Goal: Complete application form

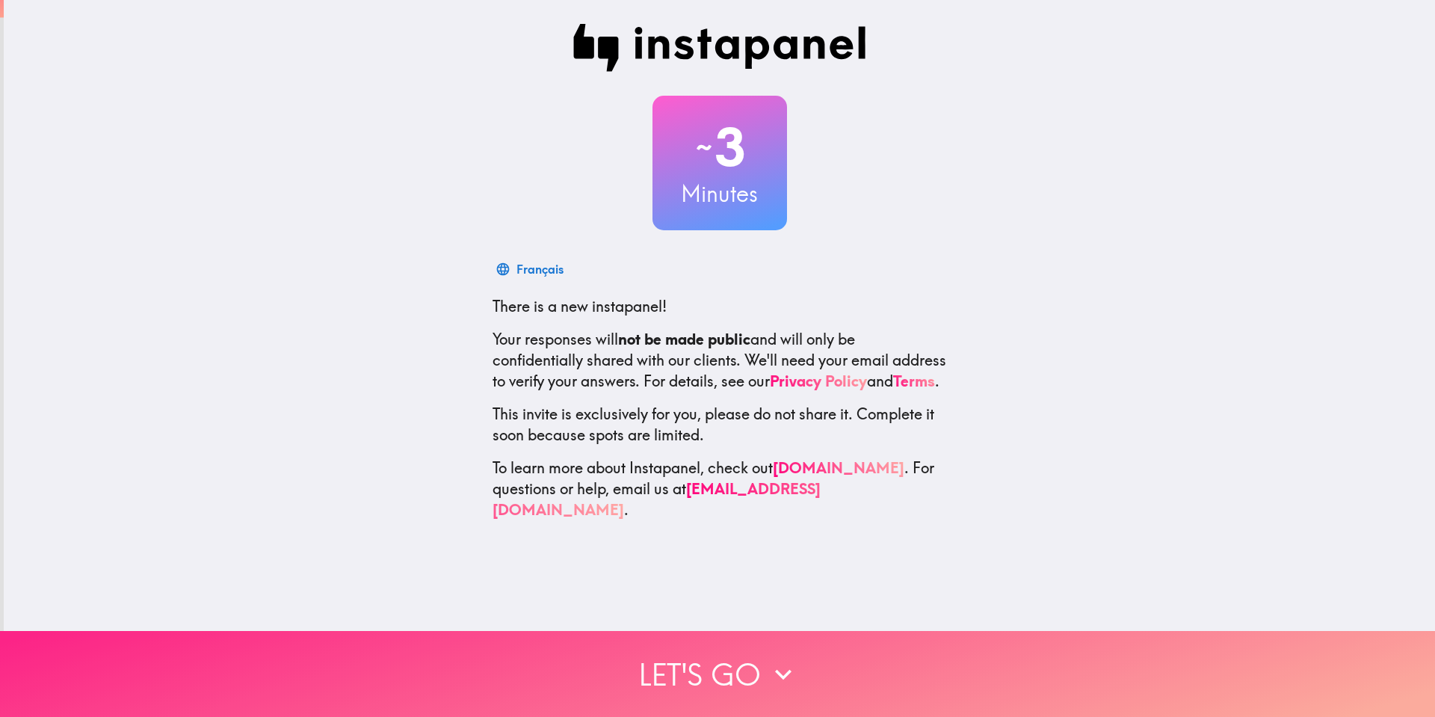
click at [723, 662] on button "Let's go" at bounding box center [717, 674] width 1435 height 86
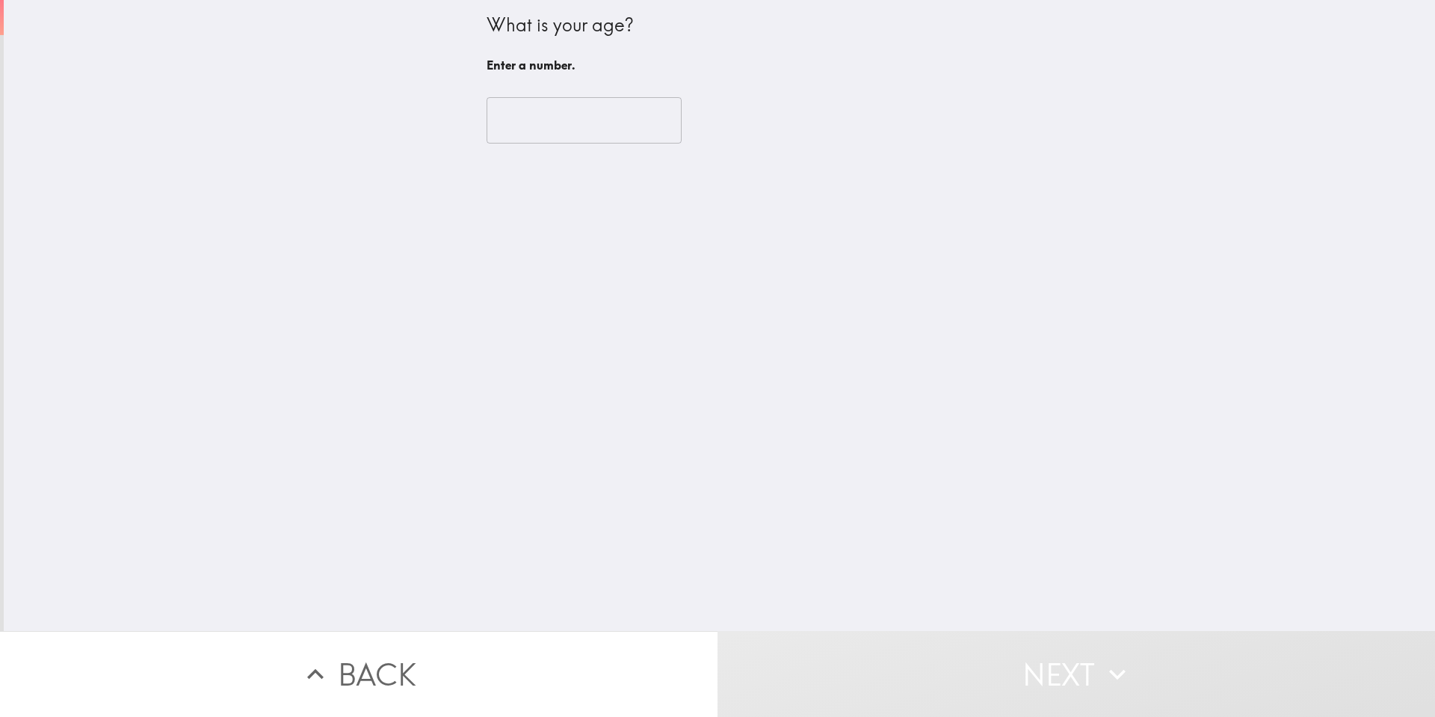
click at [569, 129] on input "number" at bounding box center [584, 120] width 195 height 46
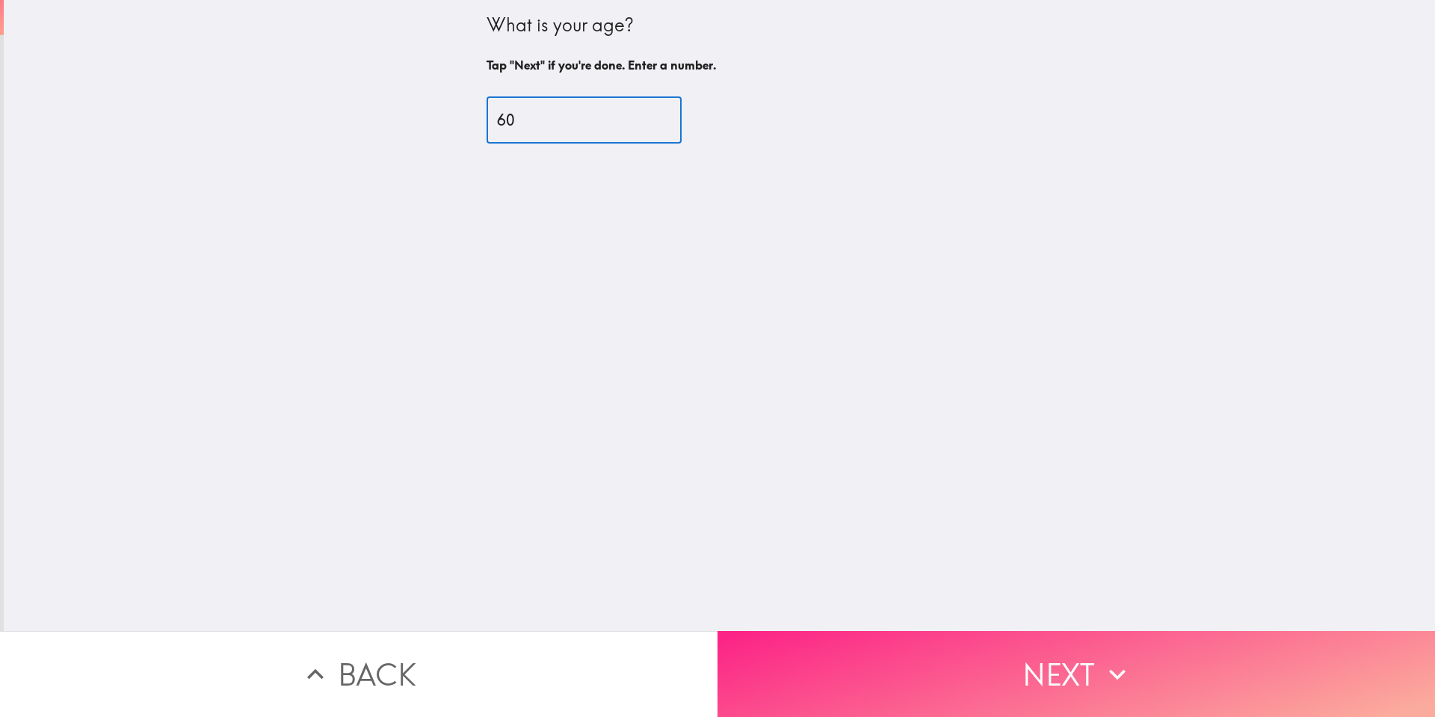
type input "60"
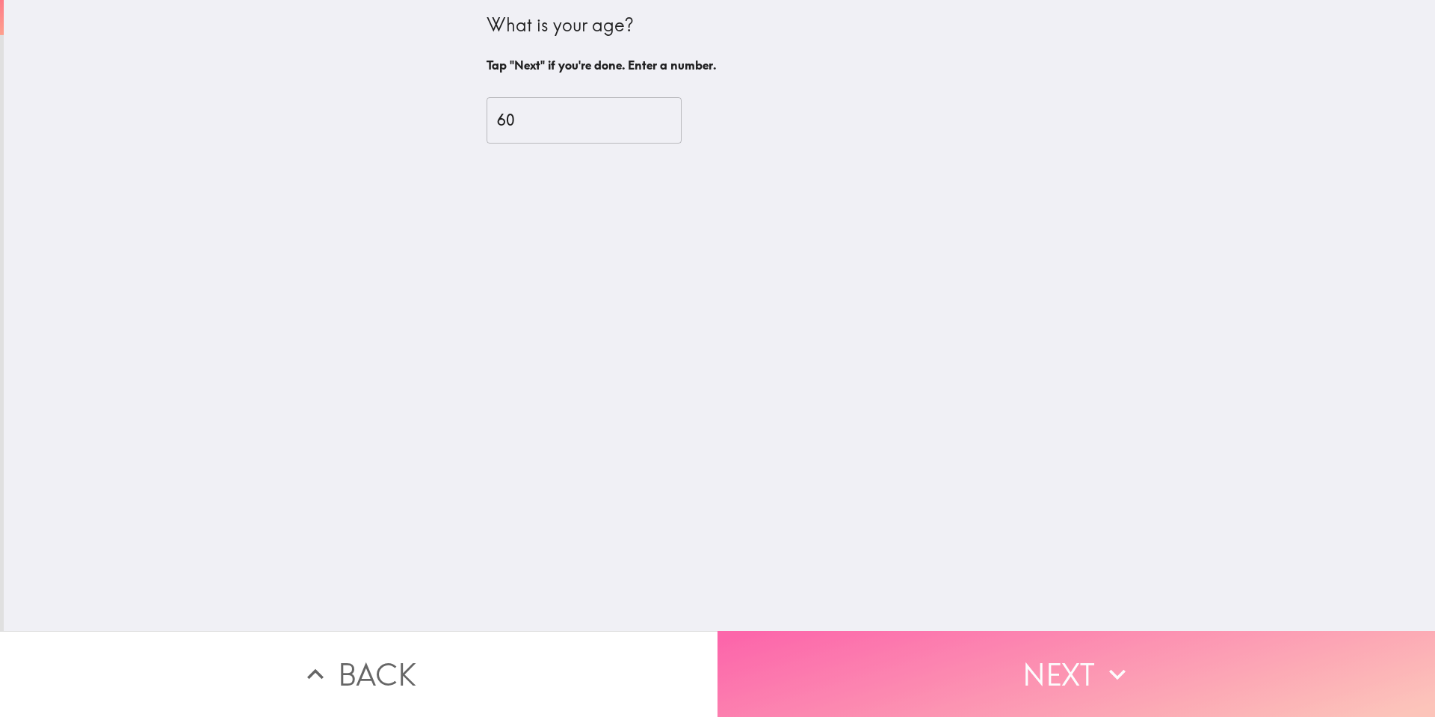
click at [812, 640] on button "Next" at bounding box center [1077, 674] width 718 height 86
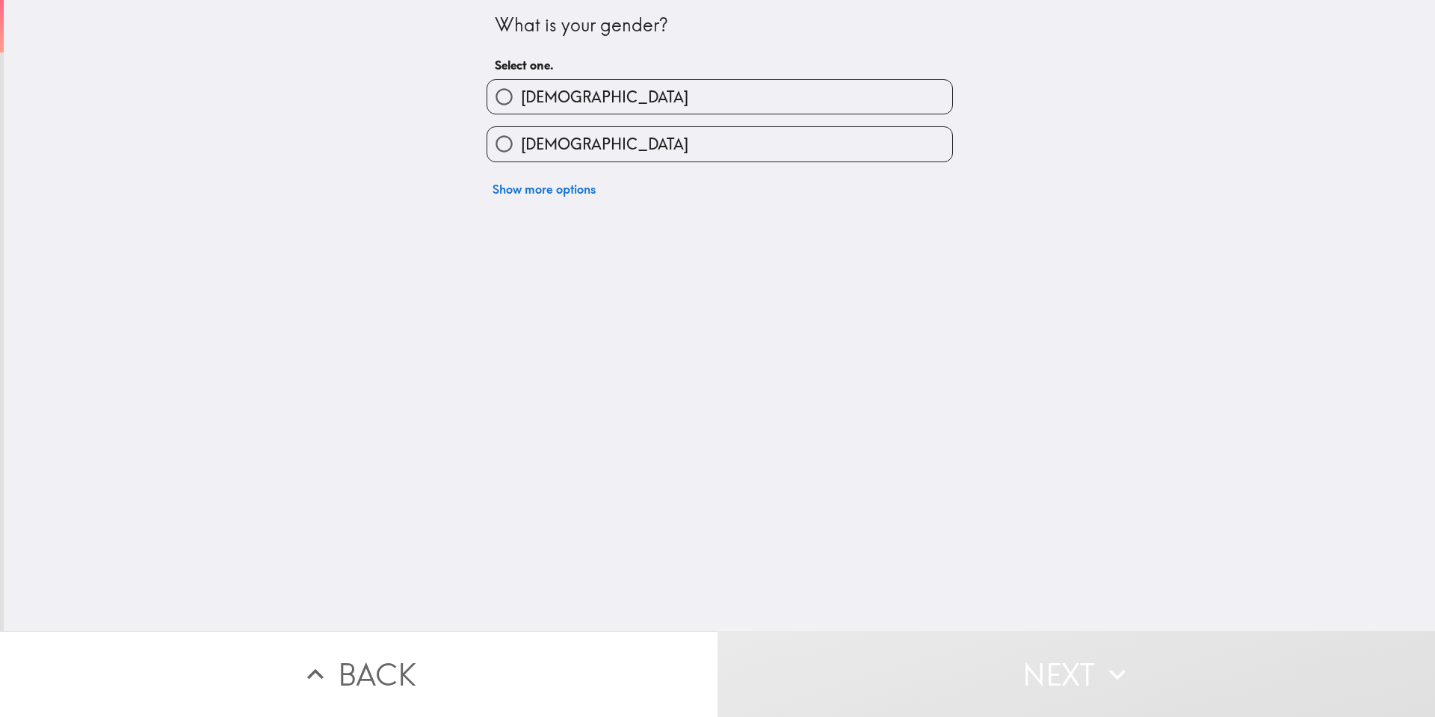
click at [619, 147] on label "[DEMOGRAPHIC_DATA]" at bounding box center [719, 144] width 465 height 34
click at [521, 147] on input "[DEMOGRAPHIC_DATA]" at bounding box center [504, 144] width 34 height 34
radio input "true"
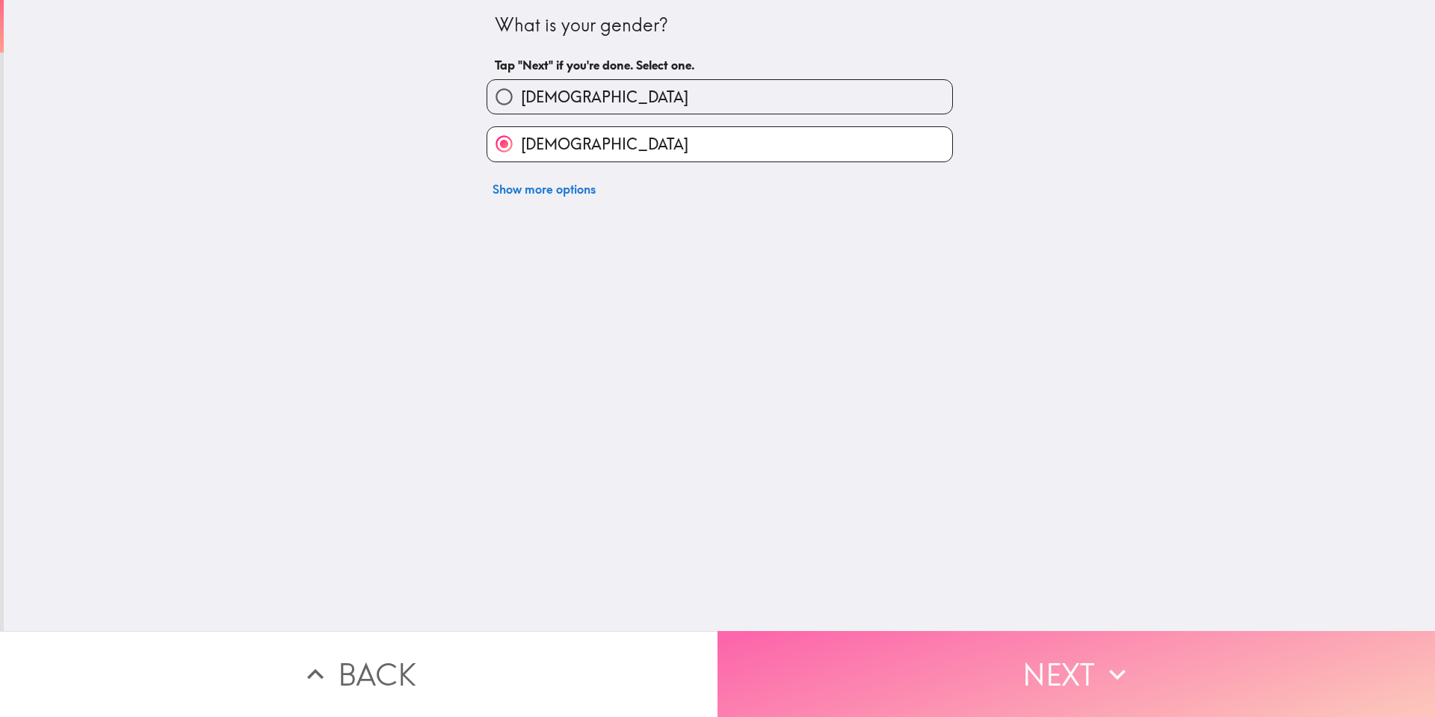
click at [864, 662] on button "Next" at bounding box center [1077, 674] width 718 height 86
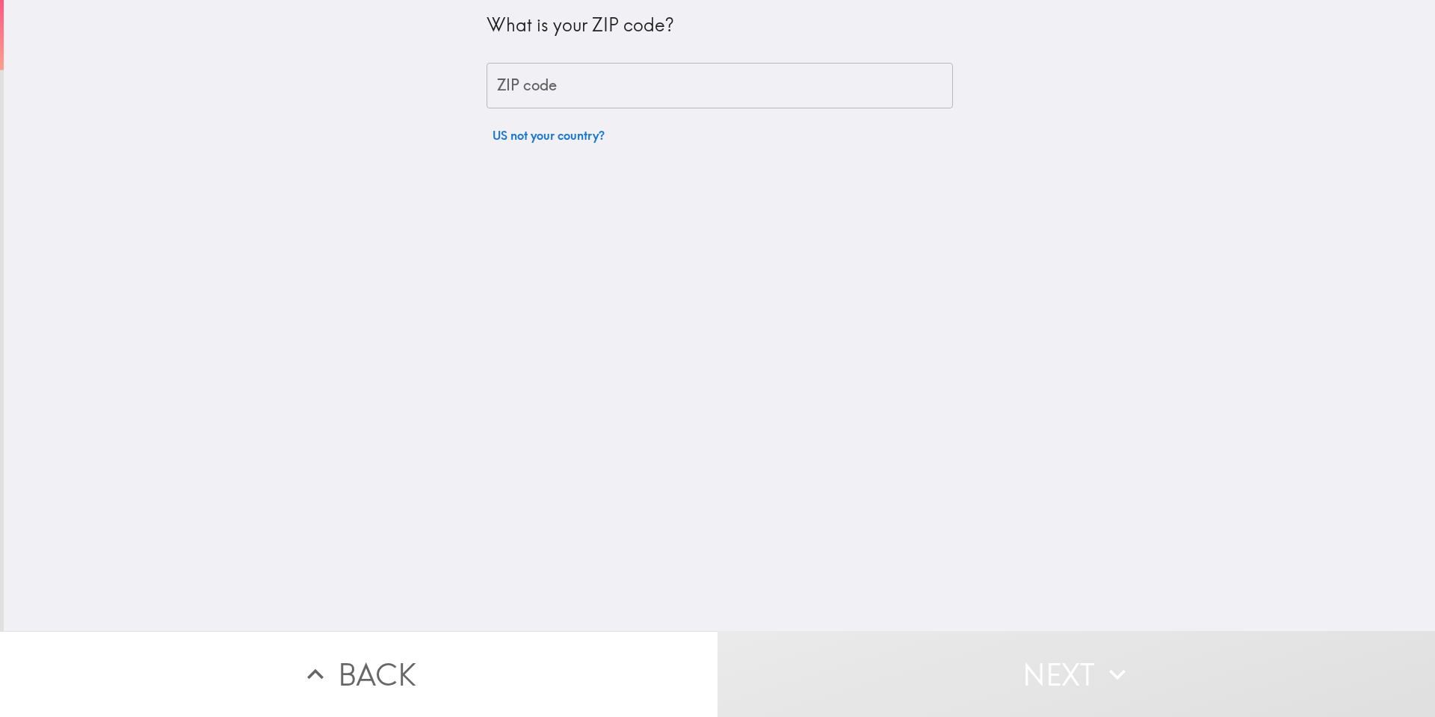
click at [547, 95] on input "ZIP code" at bounding box center [720, 86] width 466 height 46
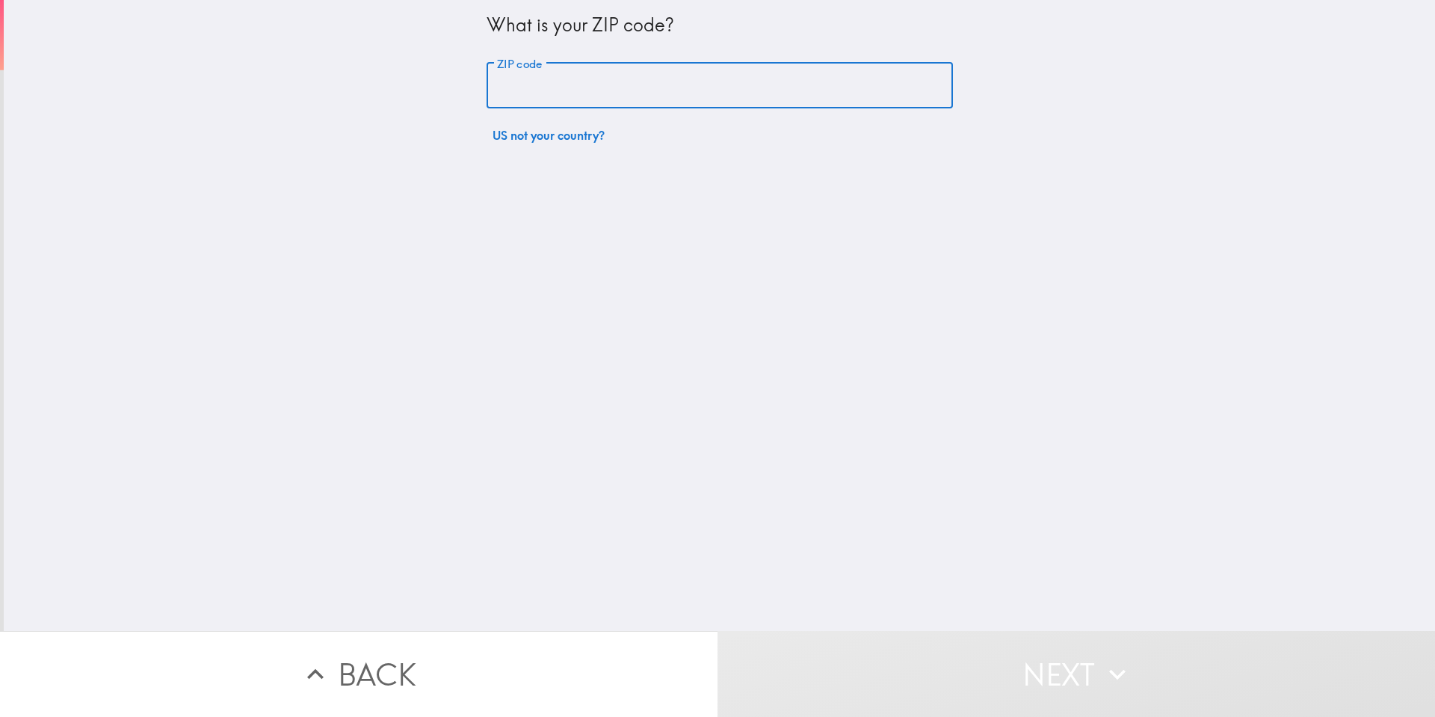
type input "77471"
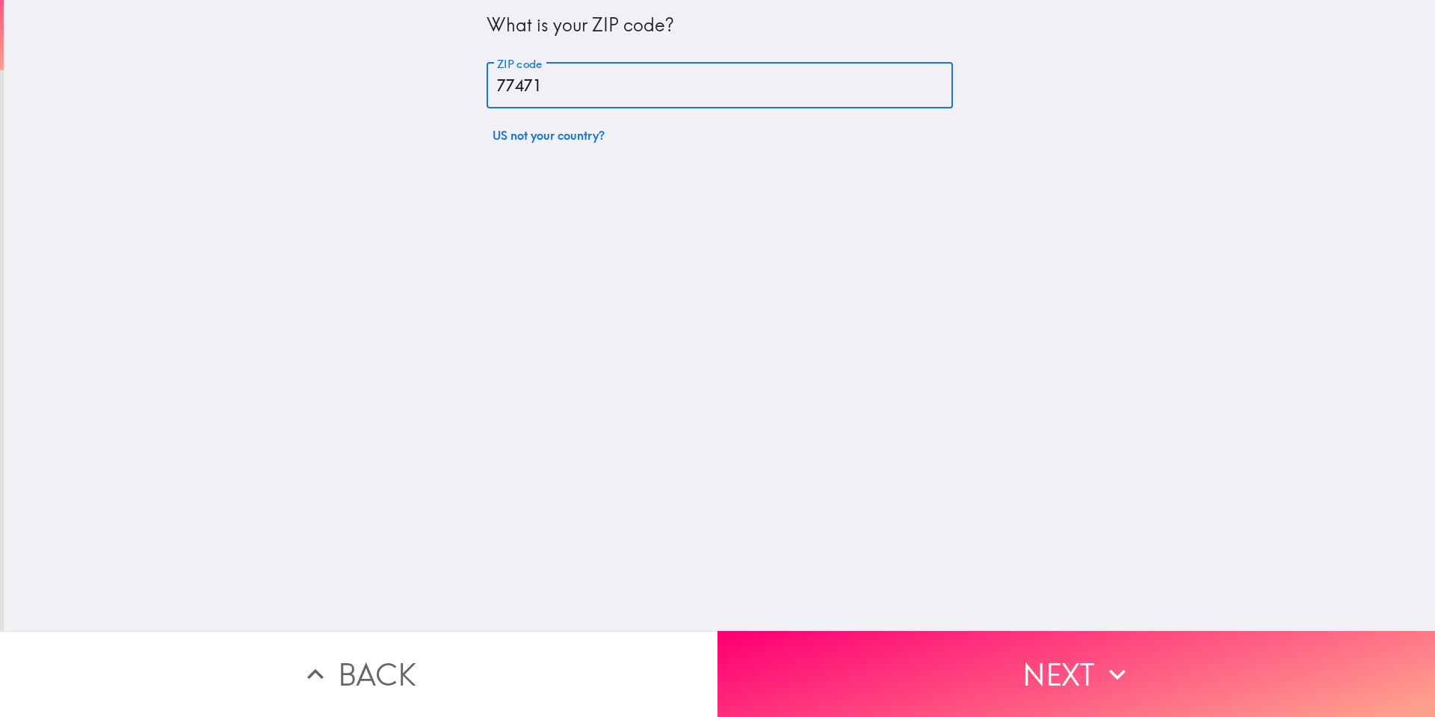
drag, startPoint x: 911, startPoint y: 673, endPoint x: 898, endPoint y: 600, distance: 73.6
click at [912, 672] on button "Next" at bounding box center [1077, 674] width 718 height 86
